Goal: Information Seeking & Learning: Learn about a topic

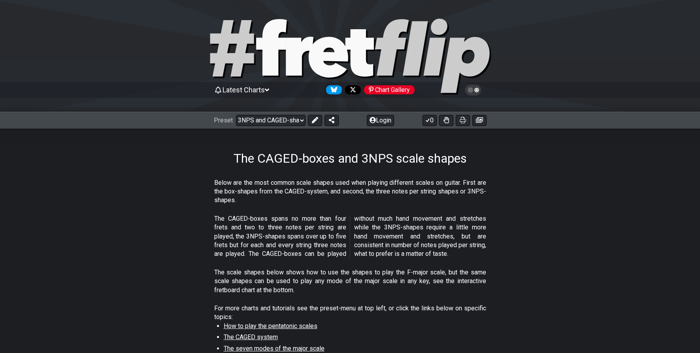
select select "/3nps-caged-shapes"
select select "A"
click at [374, 47] on icon at bounding box center [350, 56] width 285 height 79
select select "/welcome"
select select "C"
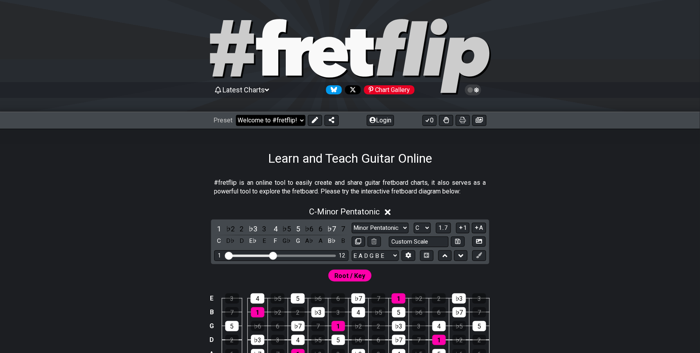
click at [297, 121] on select "Welcome to #fretflip! Initial Preset Custom Preset Minor Pentatonic Major Penta…" at bounding box center [271, 120] width 70 height 11
click at [236, 115] on select "Welcome to #fretflip! Initial Preset Custom Preset Minor Pentatonic Major Penta…" at bounding box center [271, 120] width 70 height 11
select select "/3nps-caged-shapes"
select select "A"
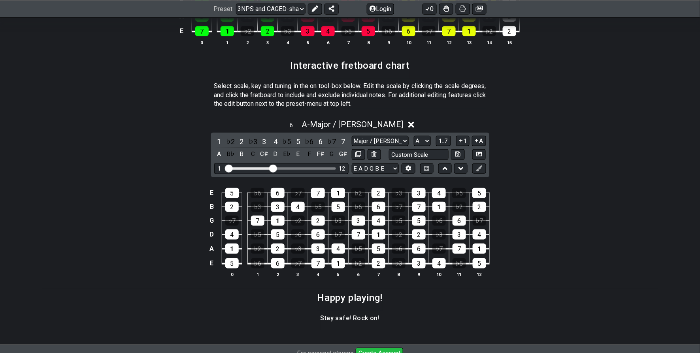
scroll to position [1107, 0]
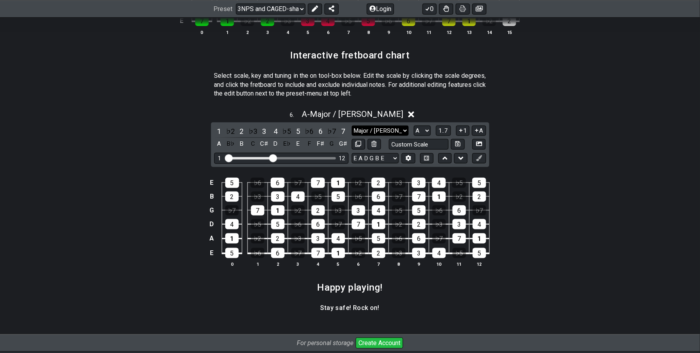
click at [405, 134] on select "Major / Ionian New Scale Minor Pentatonic Major Pentatonic Minor Blues Major Bl…" at bounding box center [380, 131] width 57 height 11
click at [532, 108] on div "6 . A - Major / Ionian" at bounding box center [350, 112] width 617 height 15
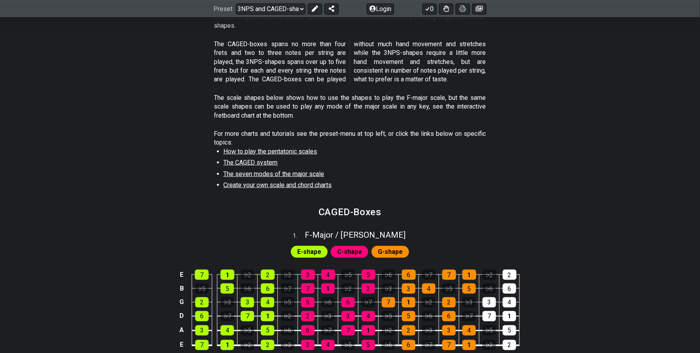
scroll to position [211, 0]
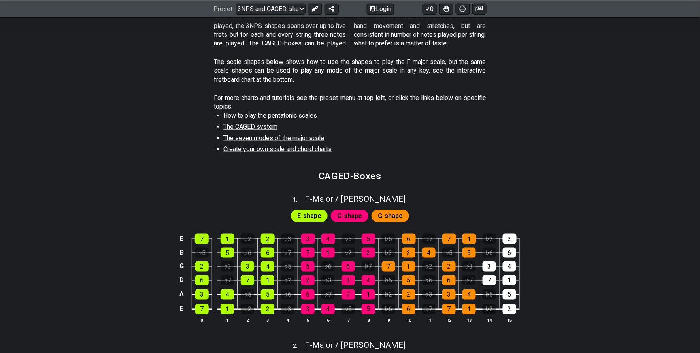
click at [300, 151] on span "Create your own scale and chord charts" at bounding box center [278, 149] width 108 height 8
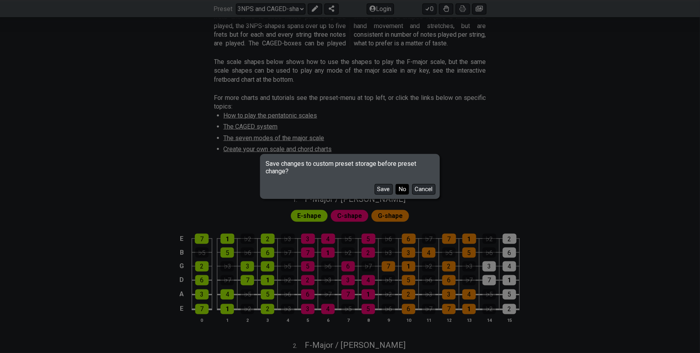
click at [402, 191] on button "No" at bounding box center [402, 189] width 13 height 11
select select "/welcome"
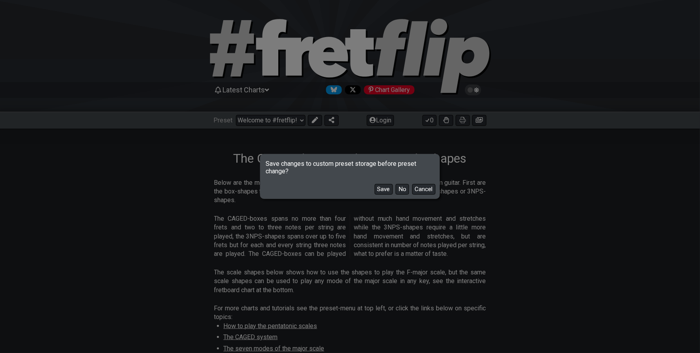
select select "B"
